Goal: Information Seeking & Learning: Learn about a topic

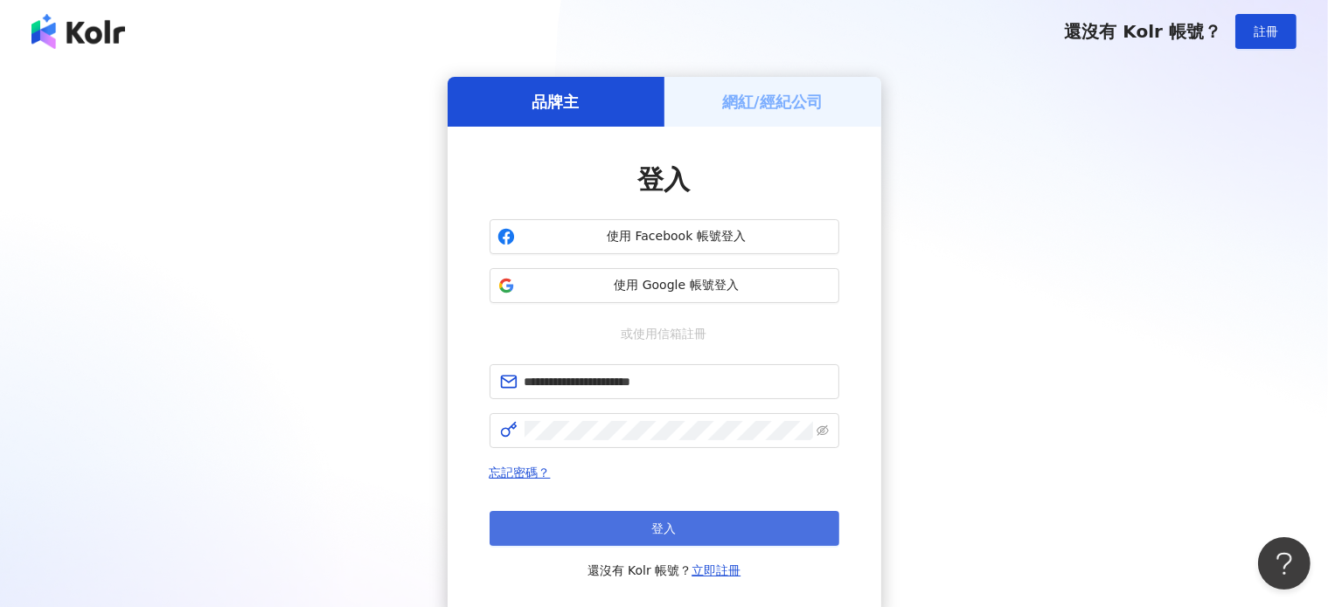
click at [573, 531] on button "登入" at bounding box center [664, 528] width 350 height 35
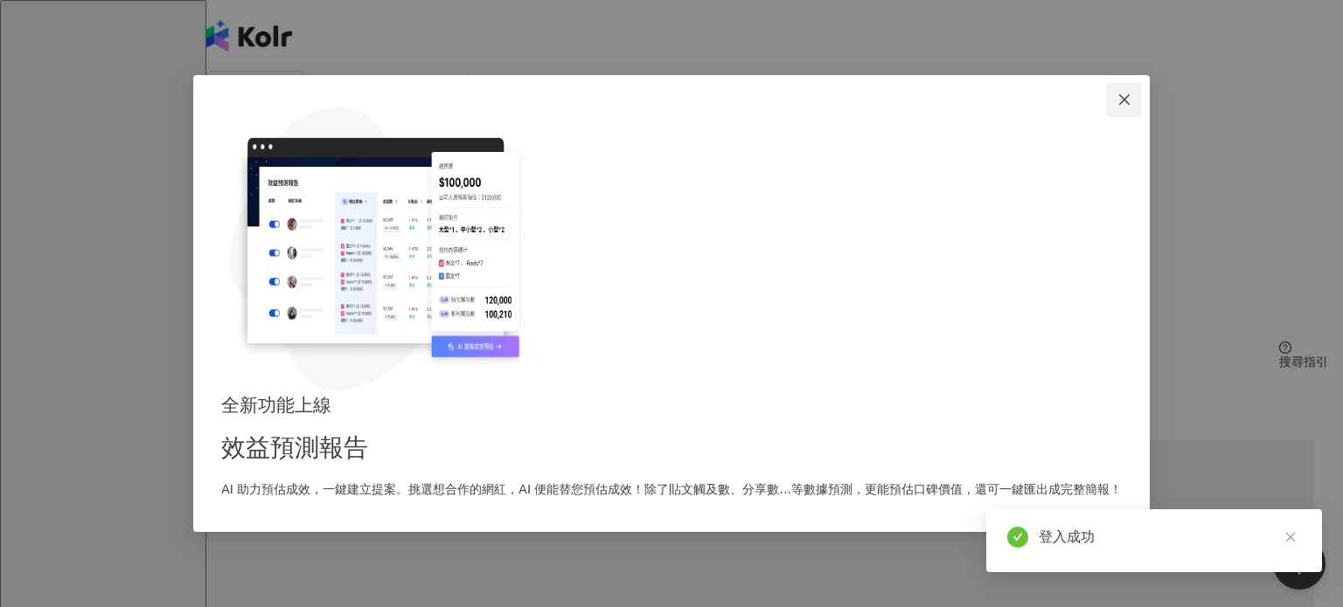
click at [1117, 107] on icon "close" at bounding box center [1124, 100] width 14 height 14
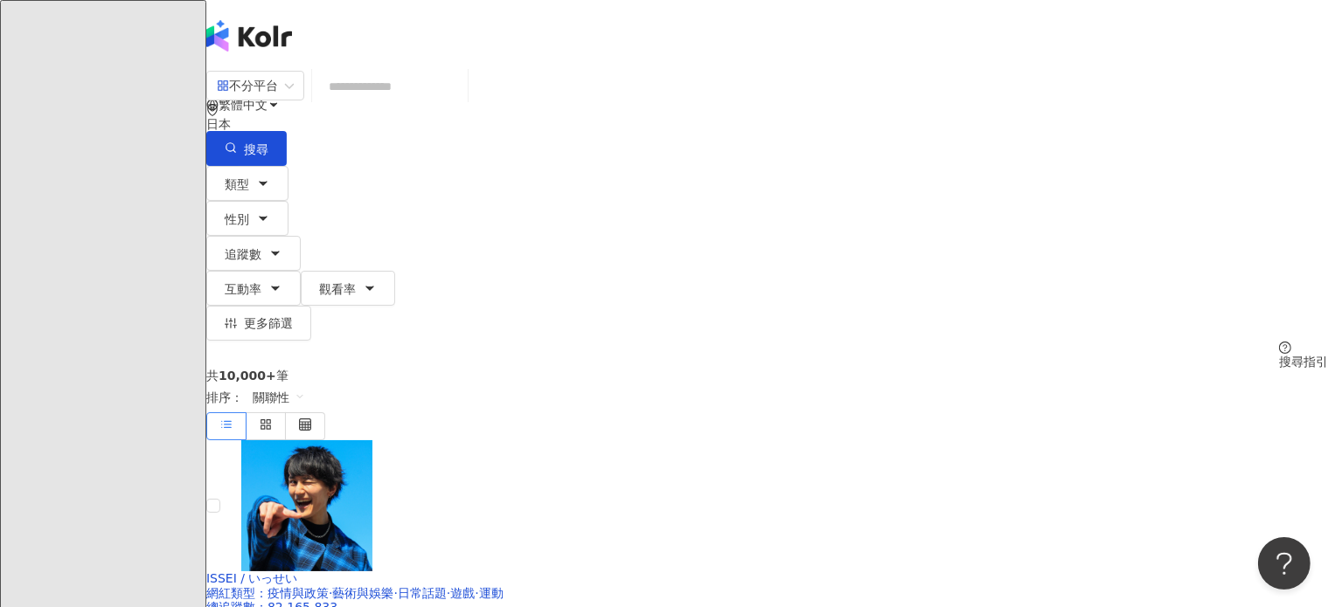
click at [378, 103] on input "search" at bounding box center [390, 86] width 142 height 33
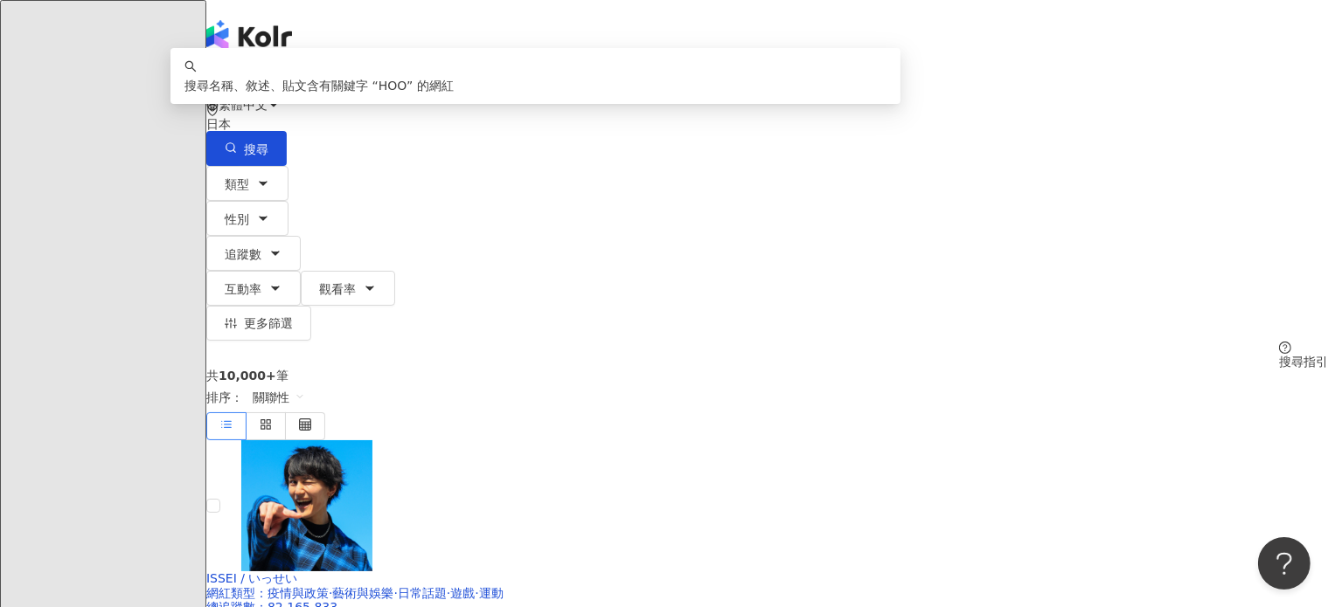
type input "****"
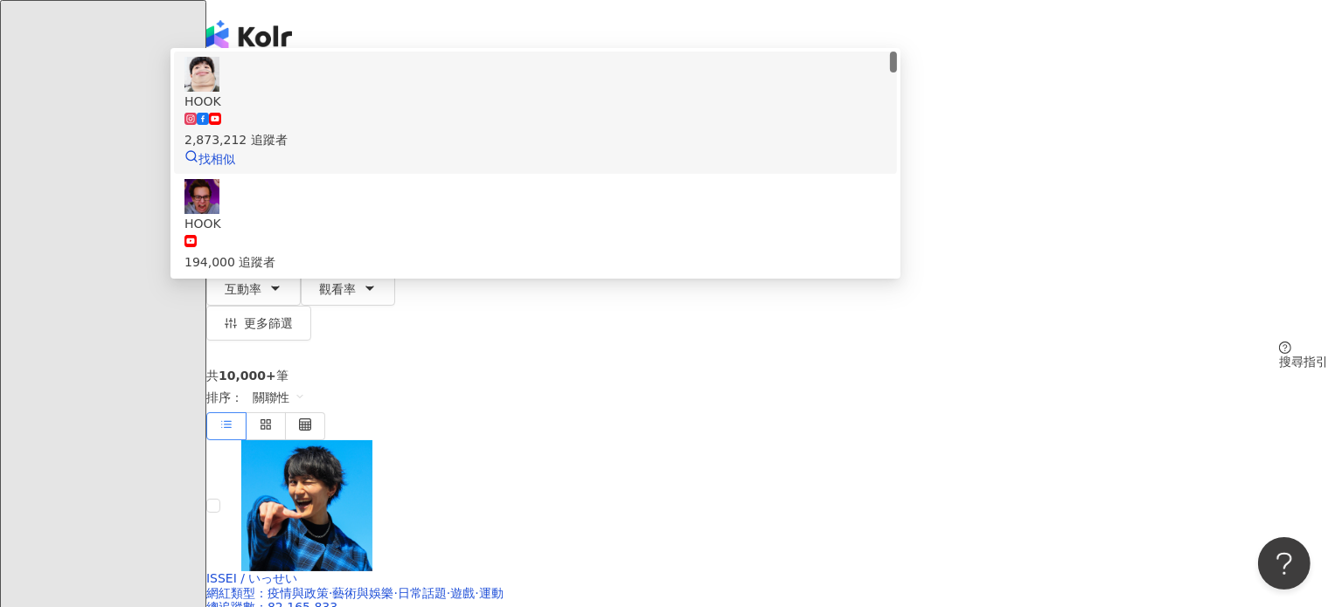
click at [526, 111] on span "HOOK" at bounding box center [535, 101] width 702 height 19
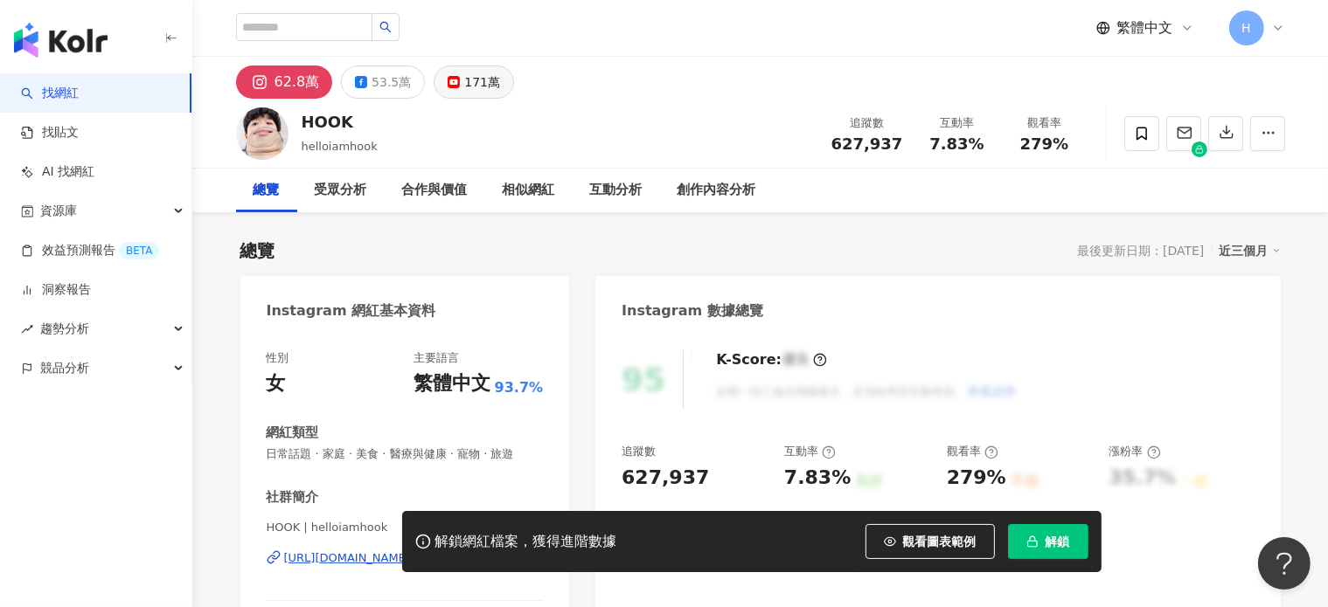
click at [474, 91] on div "171萬" at bounding box center [482, 82] width 36 height 24
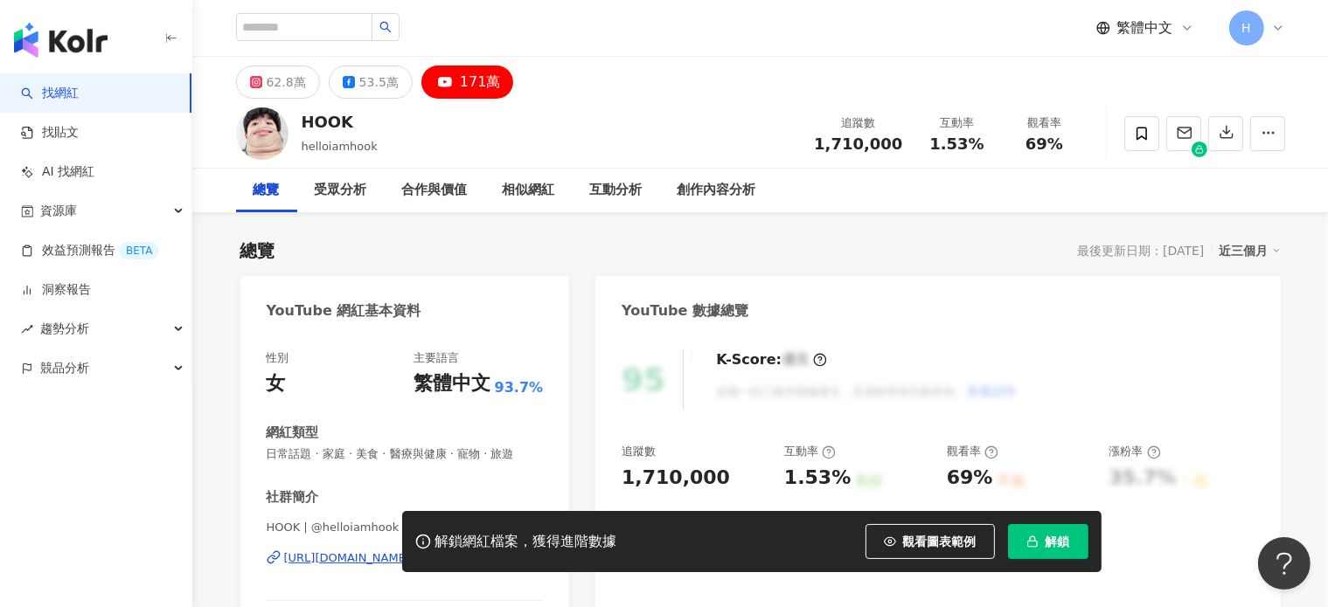
click at [829, 450] on icon at bounding box center [829, 453] width 14 height 14
